Goal: Navigation & Orientation: Find specific page/section

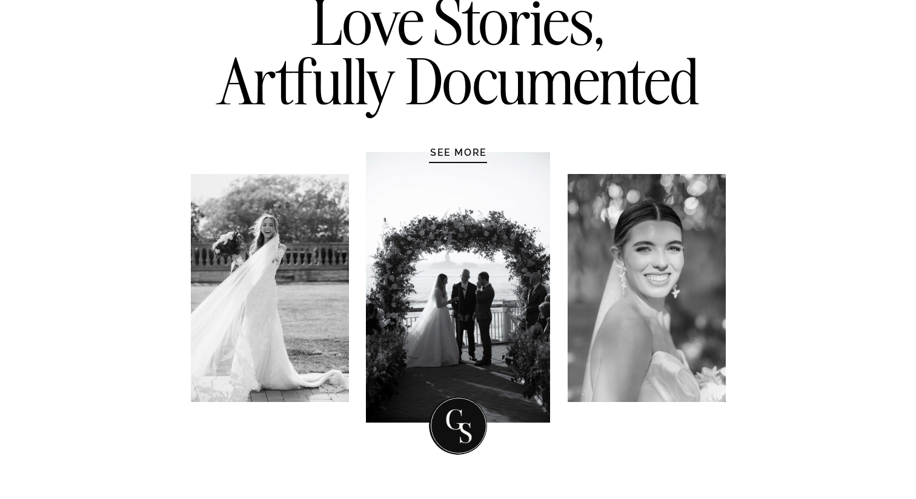
scroll to position [131, 0]
click at [468, 157] on h1 "SEE MORE" at bounding box center [458, 151] width 115 height 12
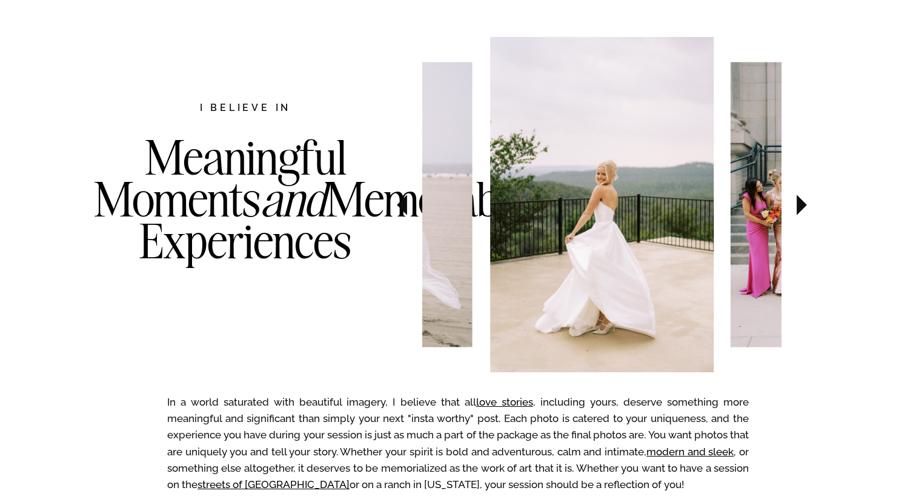
scroll to position [625, 0]
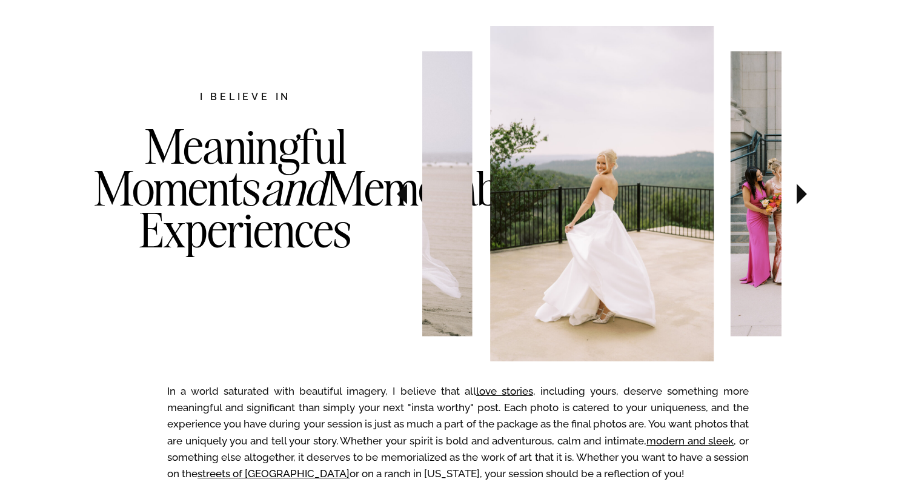
click at [795, 200] on icon at bounding box center [801, 194] width 41 height 42
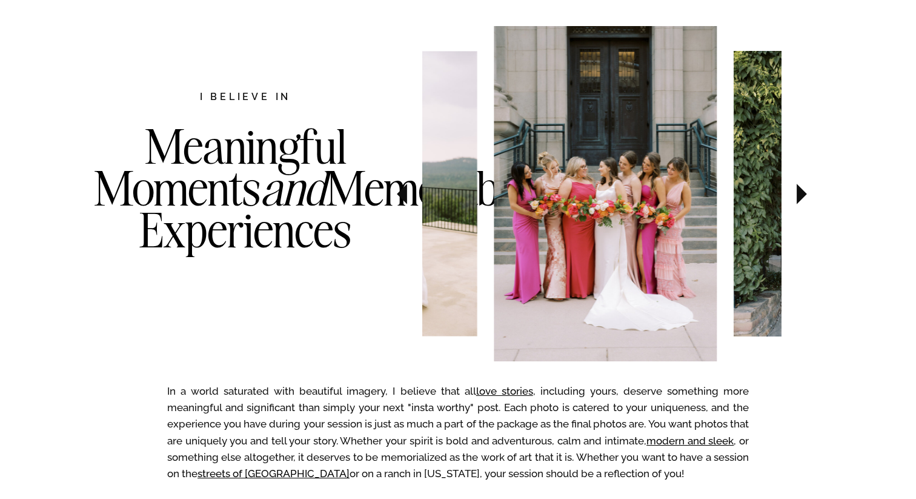
click at [795, 200] on icon at bounding box center [801, 194] width 41 height 42
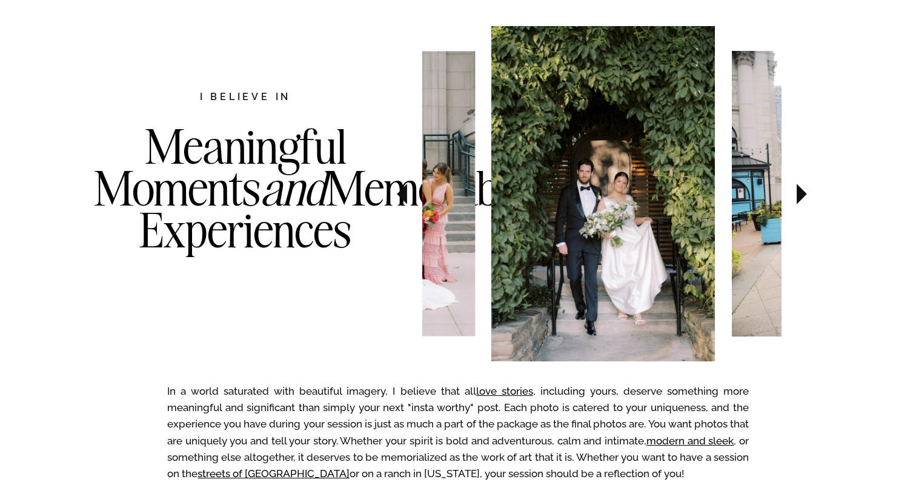
click at [795, 200] on icon at bounding box center [801, 194] width 41 height 42
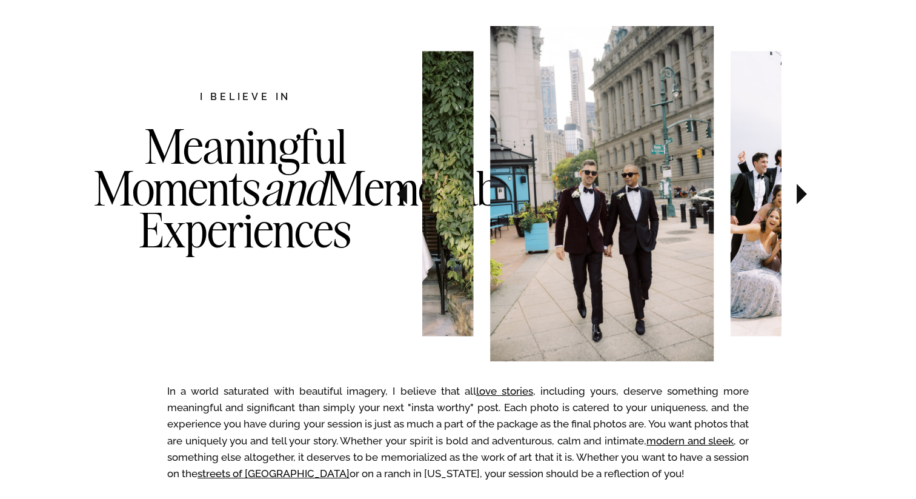
click at [795, 200] on icon at bounding box center [801, 194] width 41 height 42
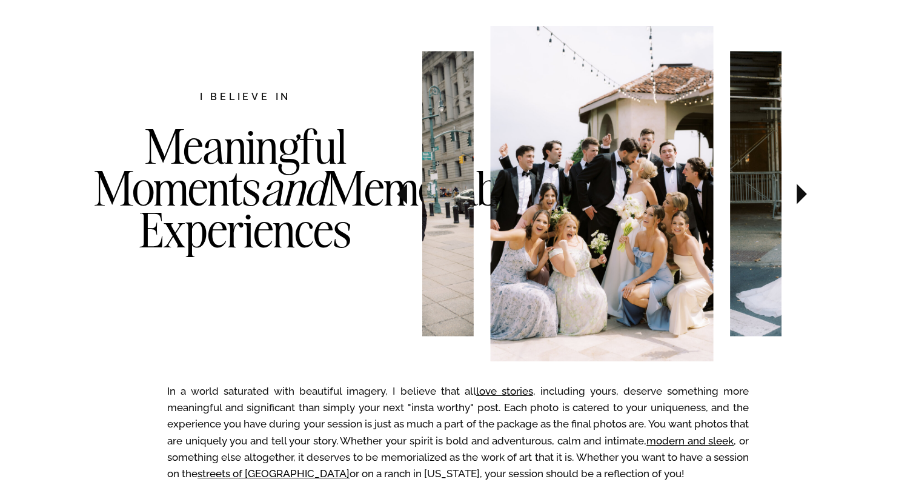
click at [795, 200] on icon at bounding box center [801, 194] width 41 height 42
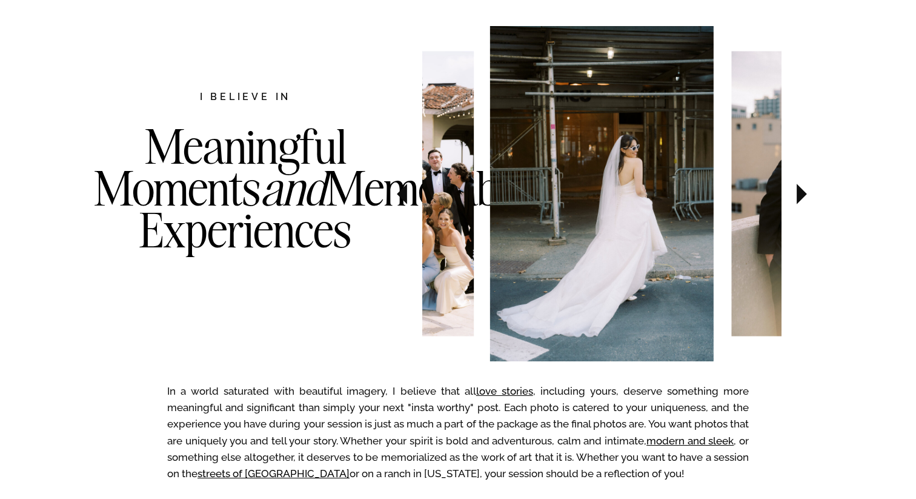
click at [795, 200] on icon at bounding box center [801, 194] width 41 height 42
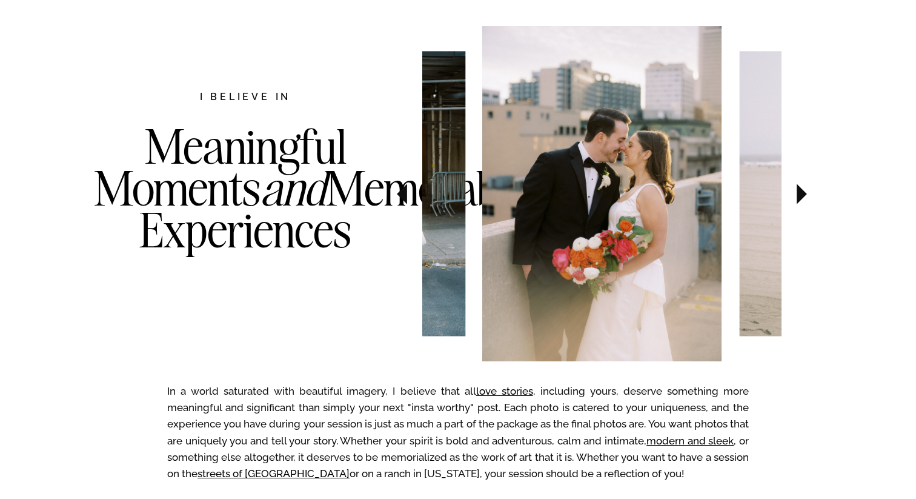
click at [795, 200] on icon at bounding box center [801, 194] width 41 height 42
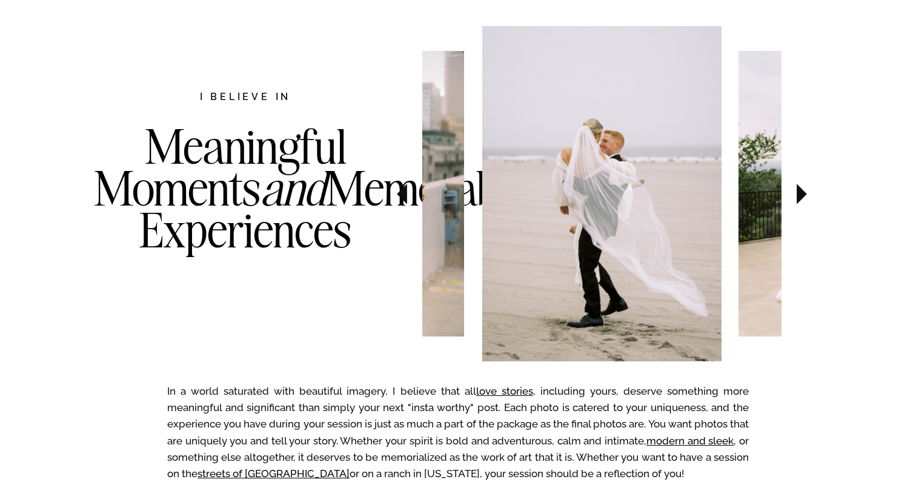
click at [795, 200] on icon at bounding box center [801, 194] width 41 height 42
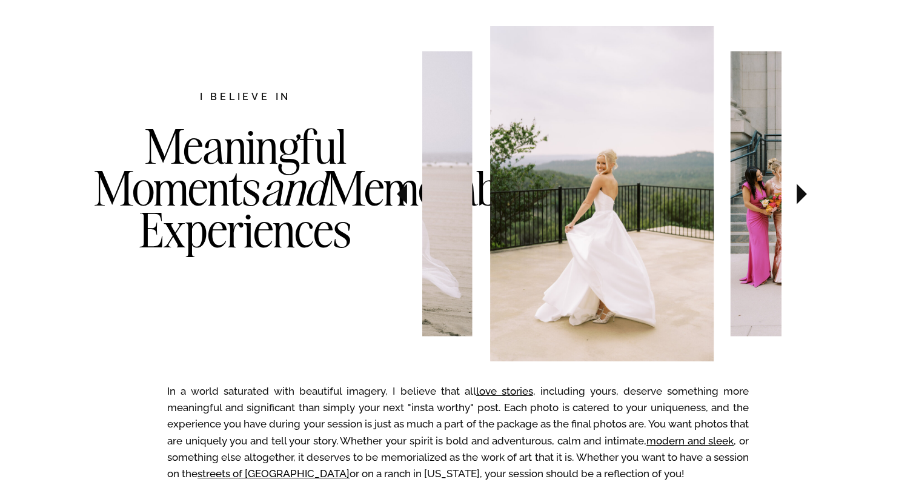
click at [795, 200] on icon at bounding box center [801, 194] width 41 height 42
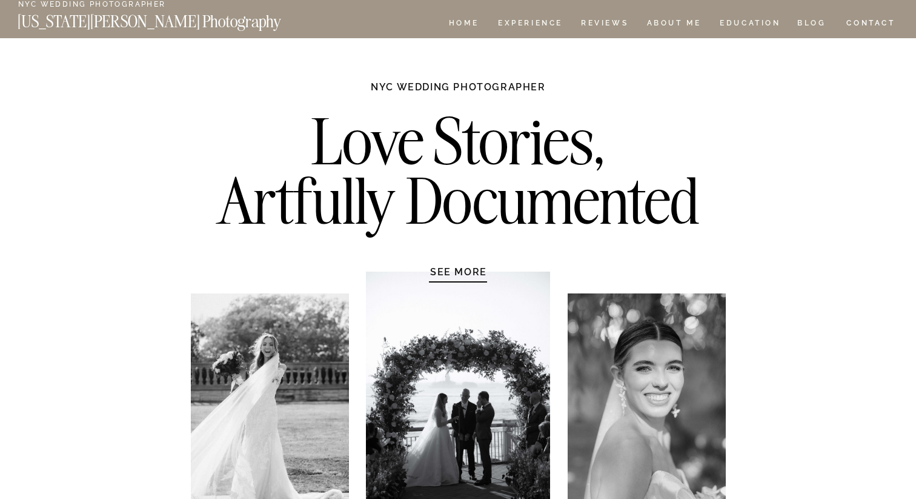
scroll to position [0, 0]
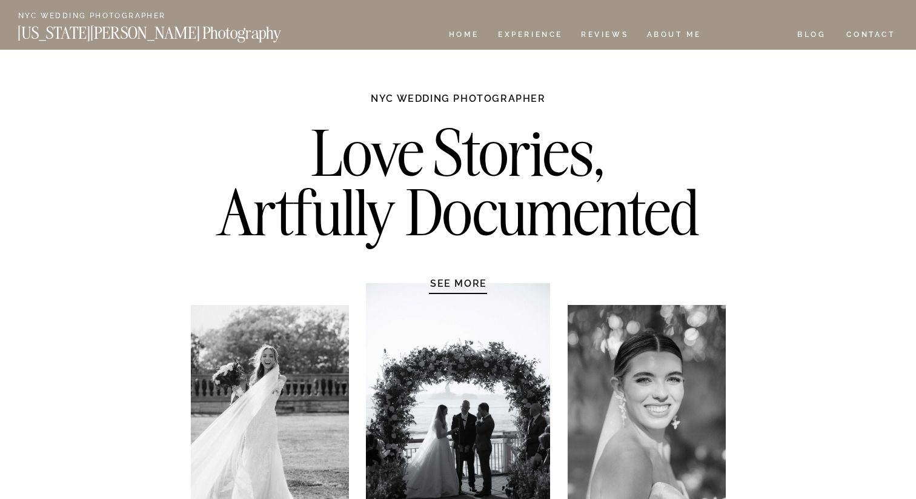
click at [763, 31] on nav "EDUCATION" at bounding box center [750, 36] width 64 height 10
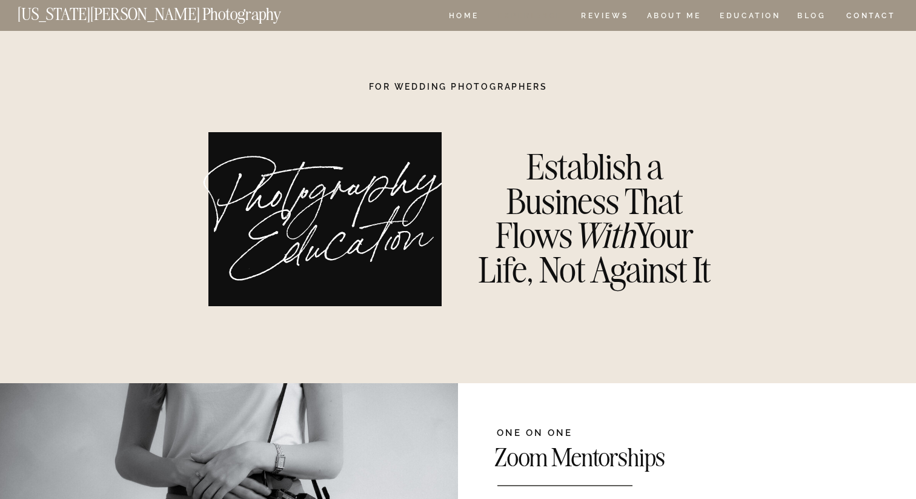
click at [531, 16] on nav "Experience" at bounding box center [530, 17] width 64 height 10
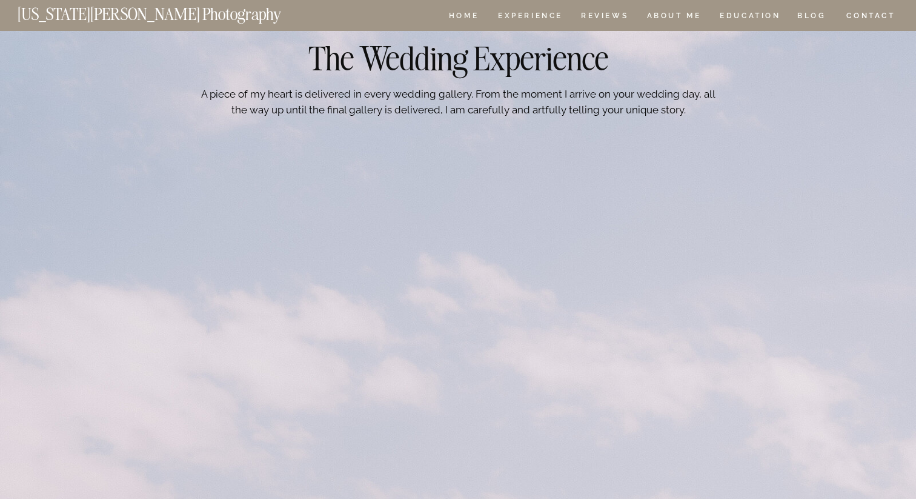
scroll to position [4331, 0]
click at [807, 18] on nav "BLOG" at bounding box center [811, 17] width 29 height 10
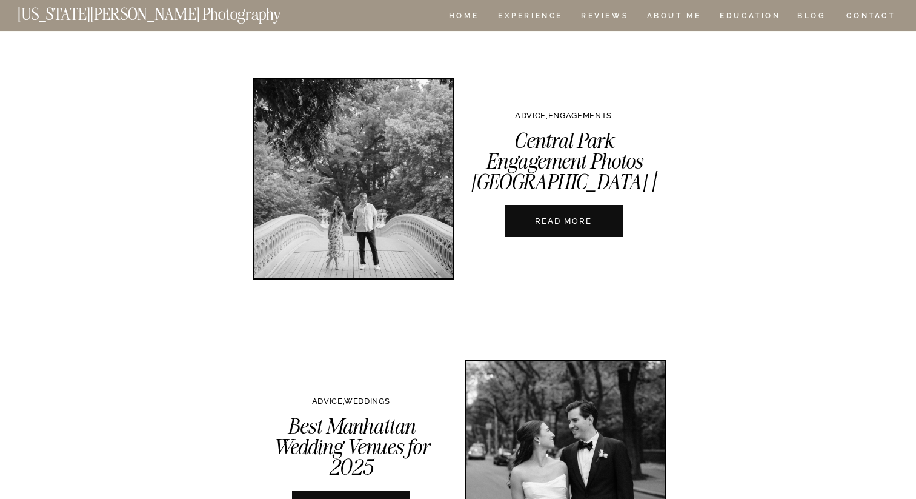
scroll to position [313, 0]
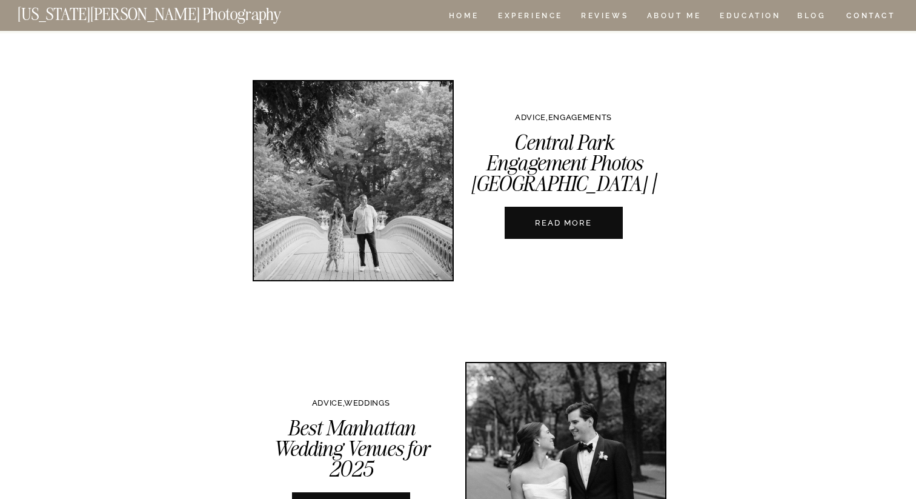
click at [534, 226] on nav "READ MORE" at bounding box center [563, 223] width 134 height 12
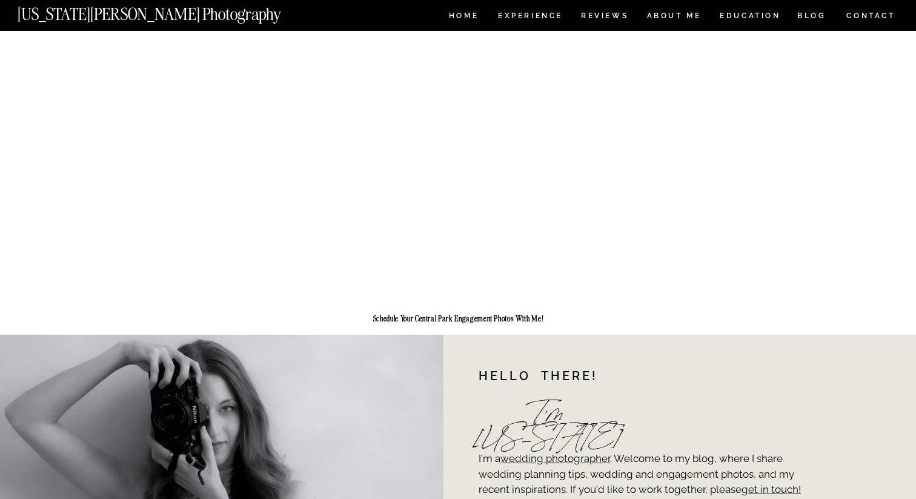
scroll to position [6529, 0]
